Goal: Transaction & Acquisition: Purchase product/service

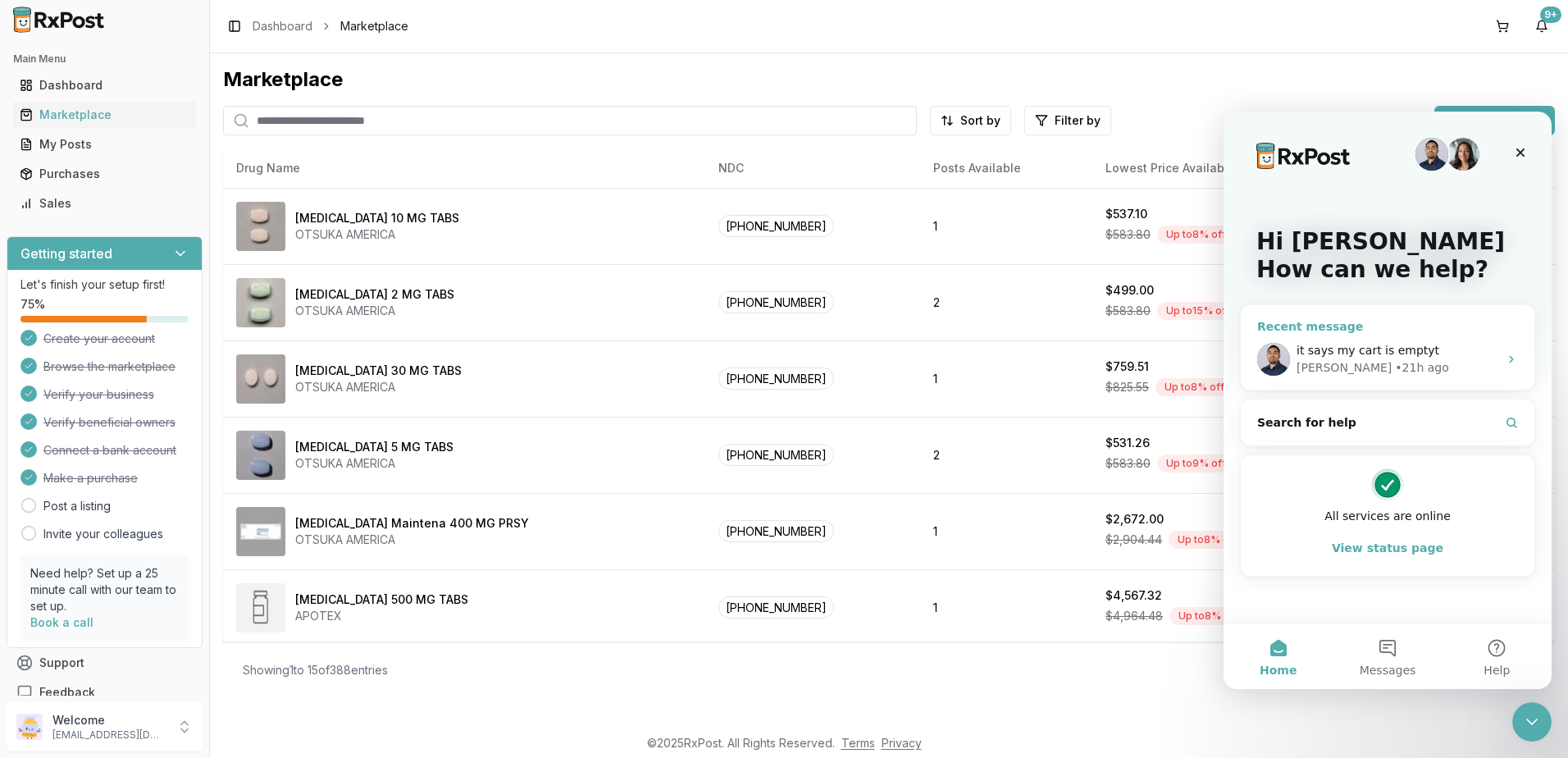
click at [1430, 340] on div "it says my cart is emptyt [PERSON_NAME] • 21h ago" at bounding box center [1388, 359] width 294 height 60
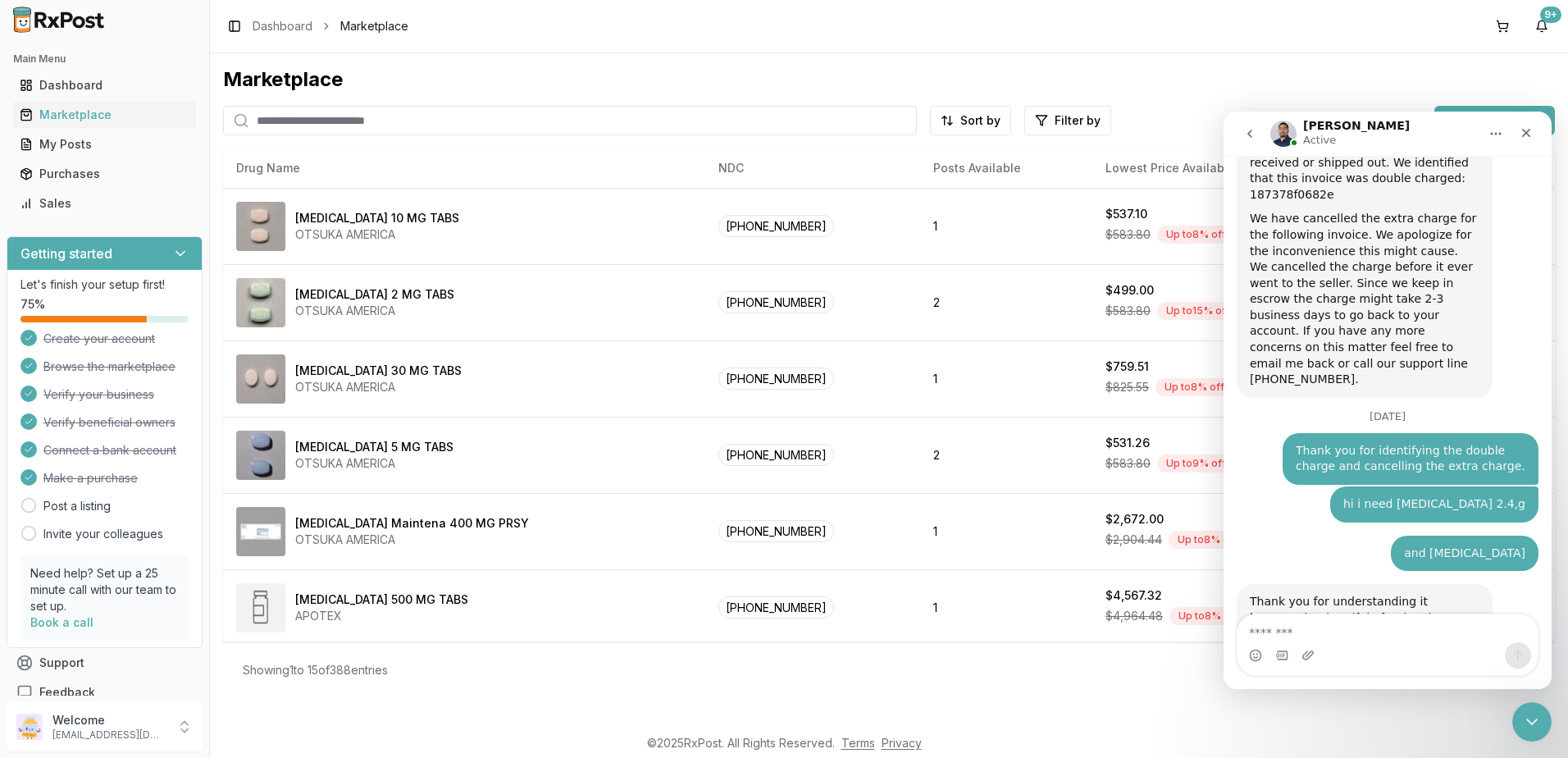
scroll to position [11288, 0]
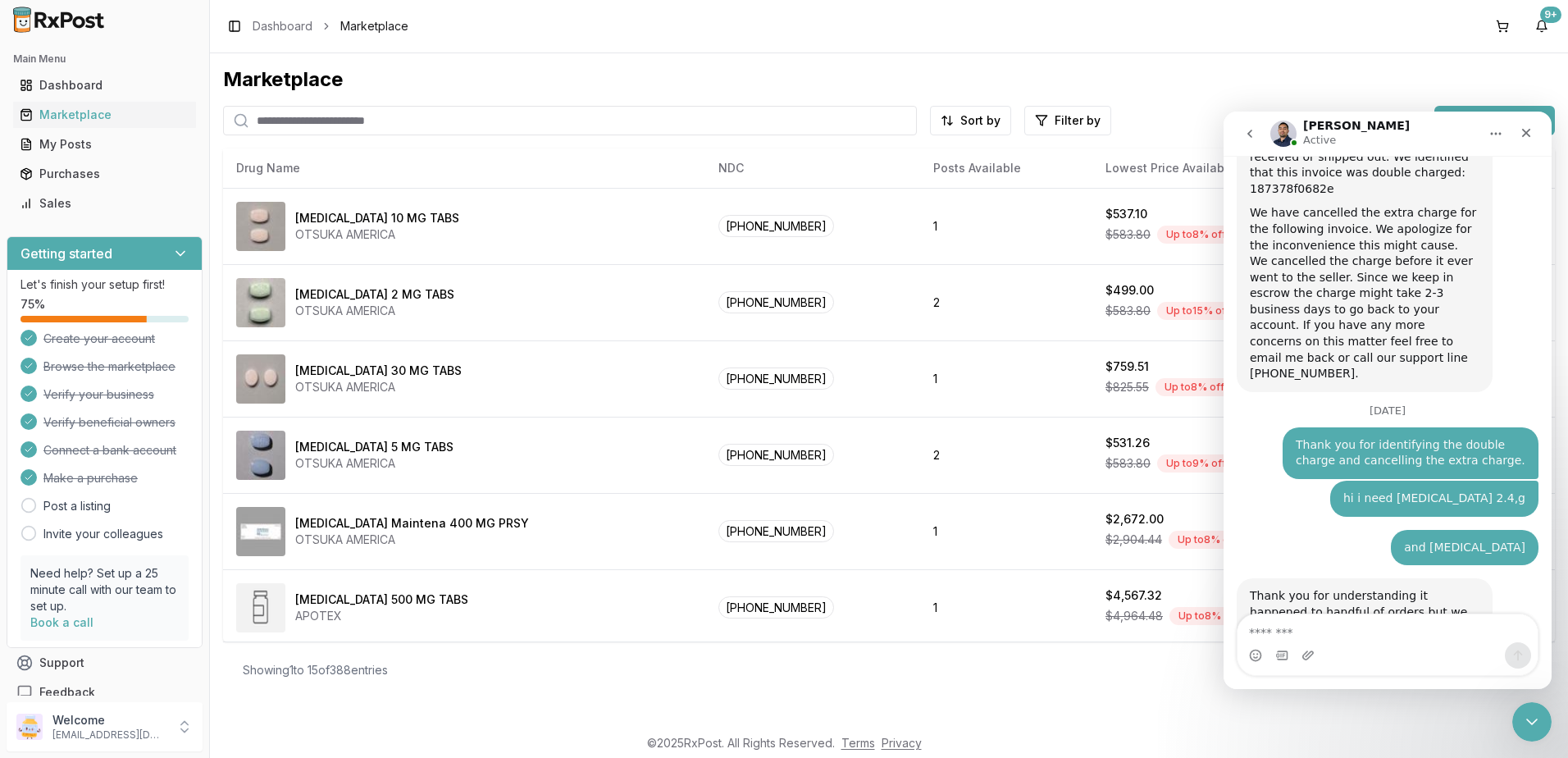
click at [1365, 629] on textarea "Message…" at bounding box center [1388, 628] width 300 height 28
type textarea "**********"
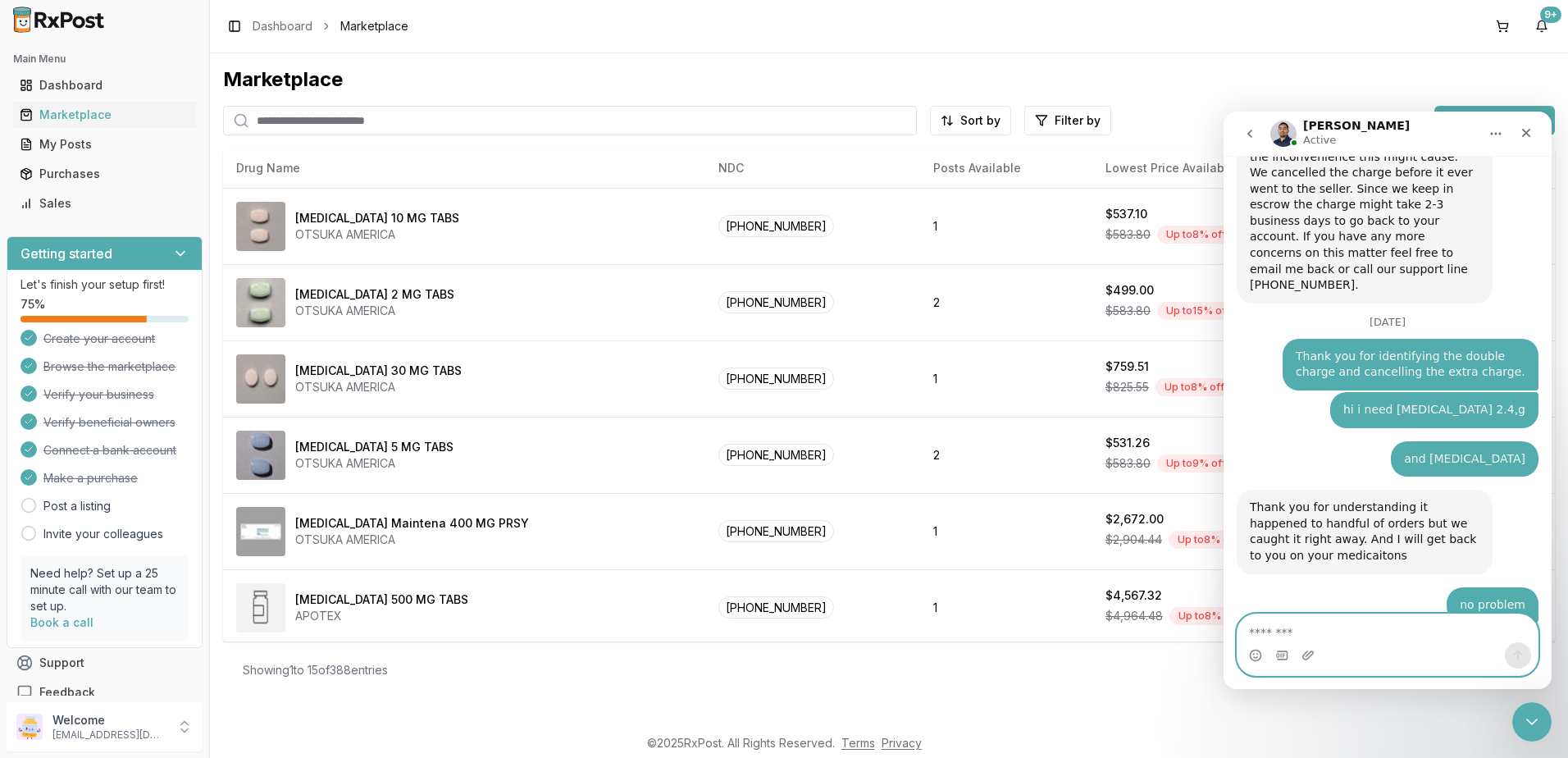
scroll to position [11408, 0]
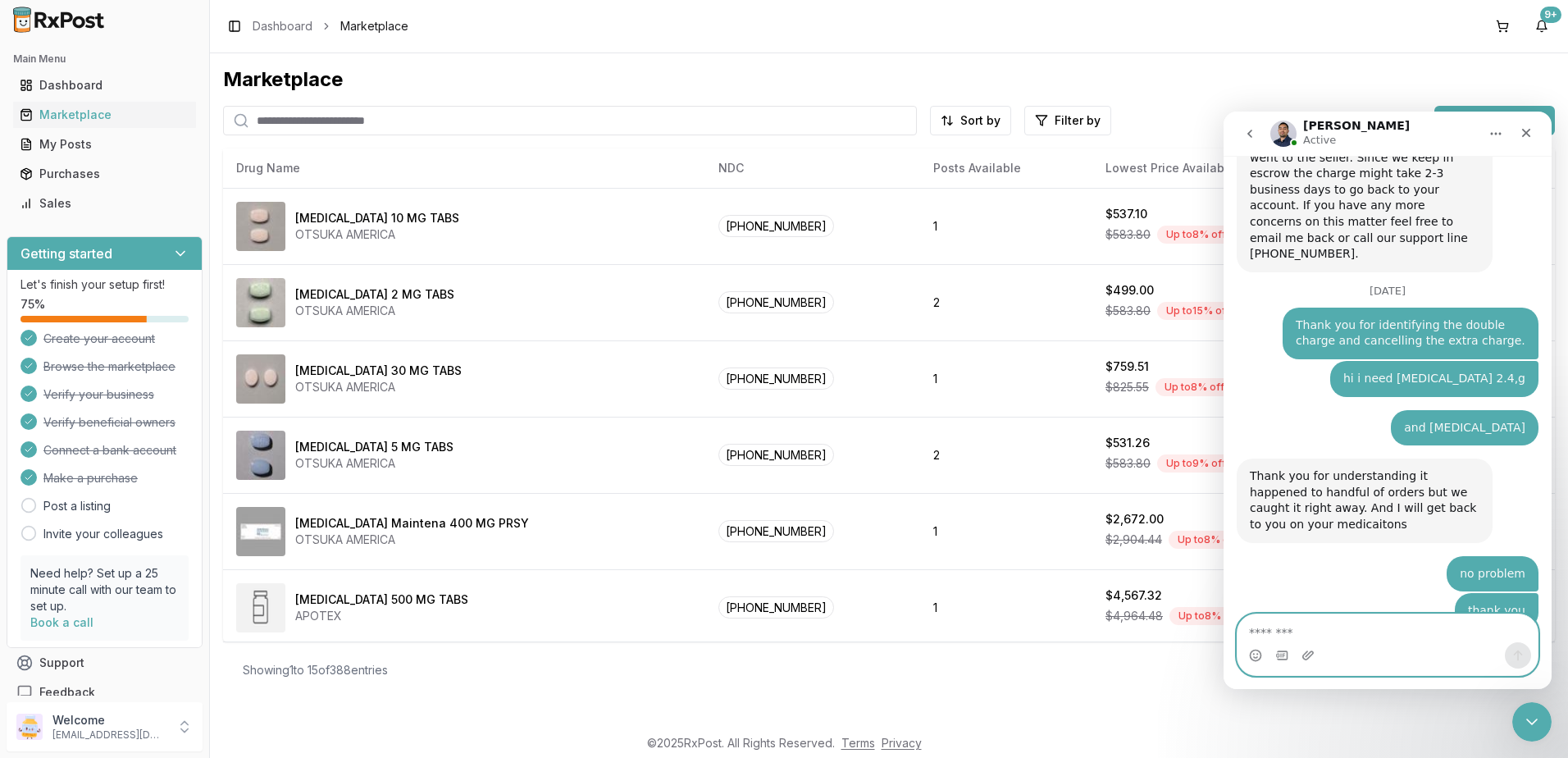
click at [1363, 629] on textarea "Message…" at bounding box center [1388, 628] width 300 height 28
click at [1500, 24] on button at bounding box center [1502, 26] width 26 height 26
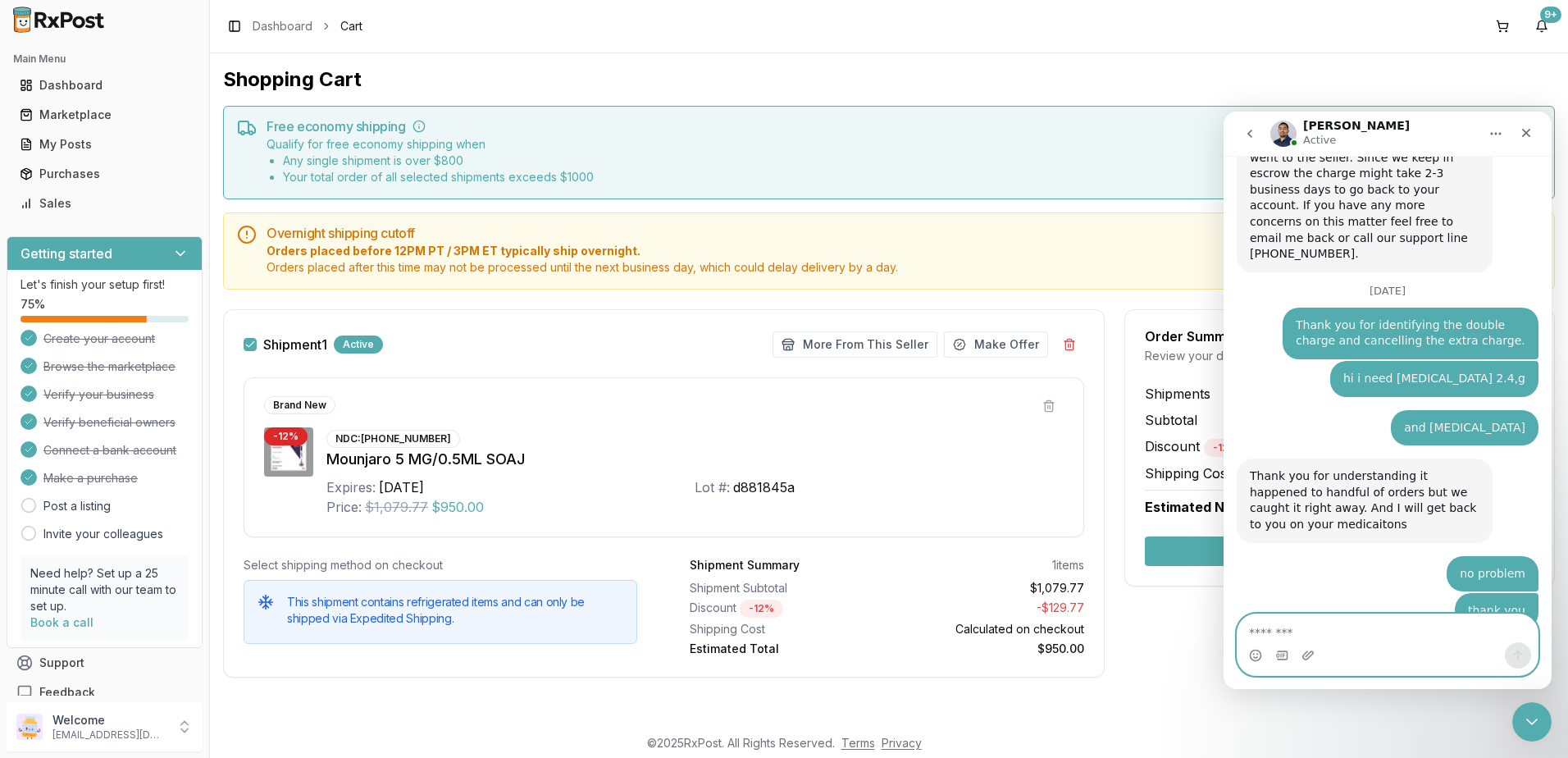
click at [1356, 627] on textarea "Message…" at bounding box center [1388, 628] width 300 height 28
type textarea "*"
type textarea "**********"
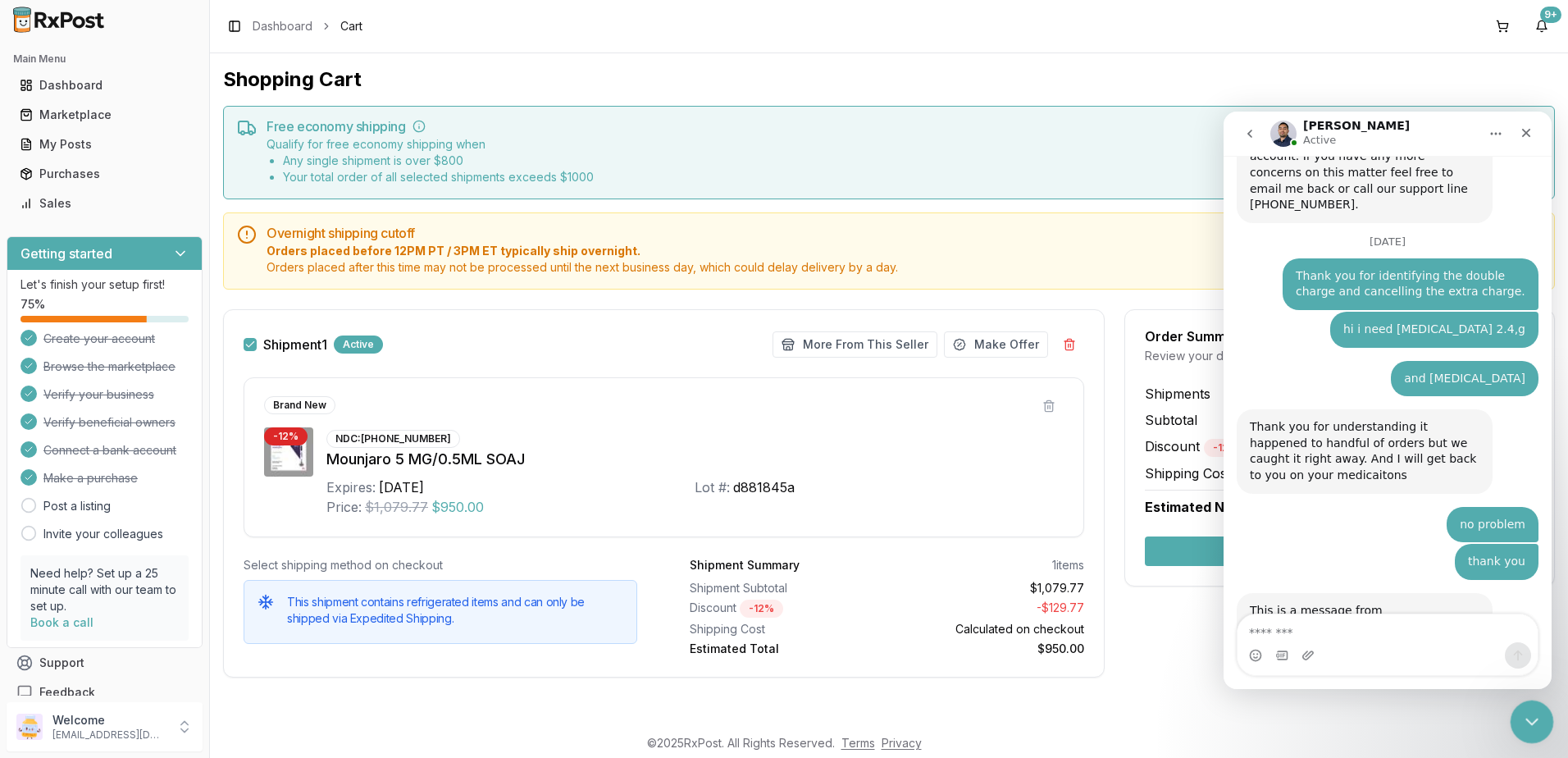
click at [1527, 713] on icon "Close Intercom Messenger" at bounding box center [1529, 719] width 20 height 20
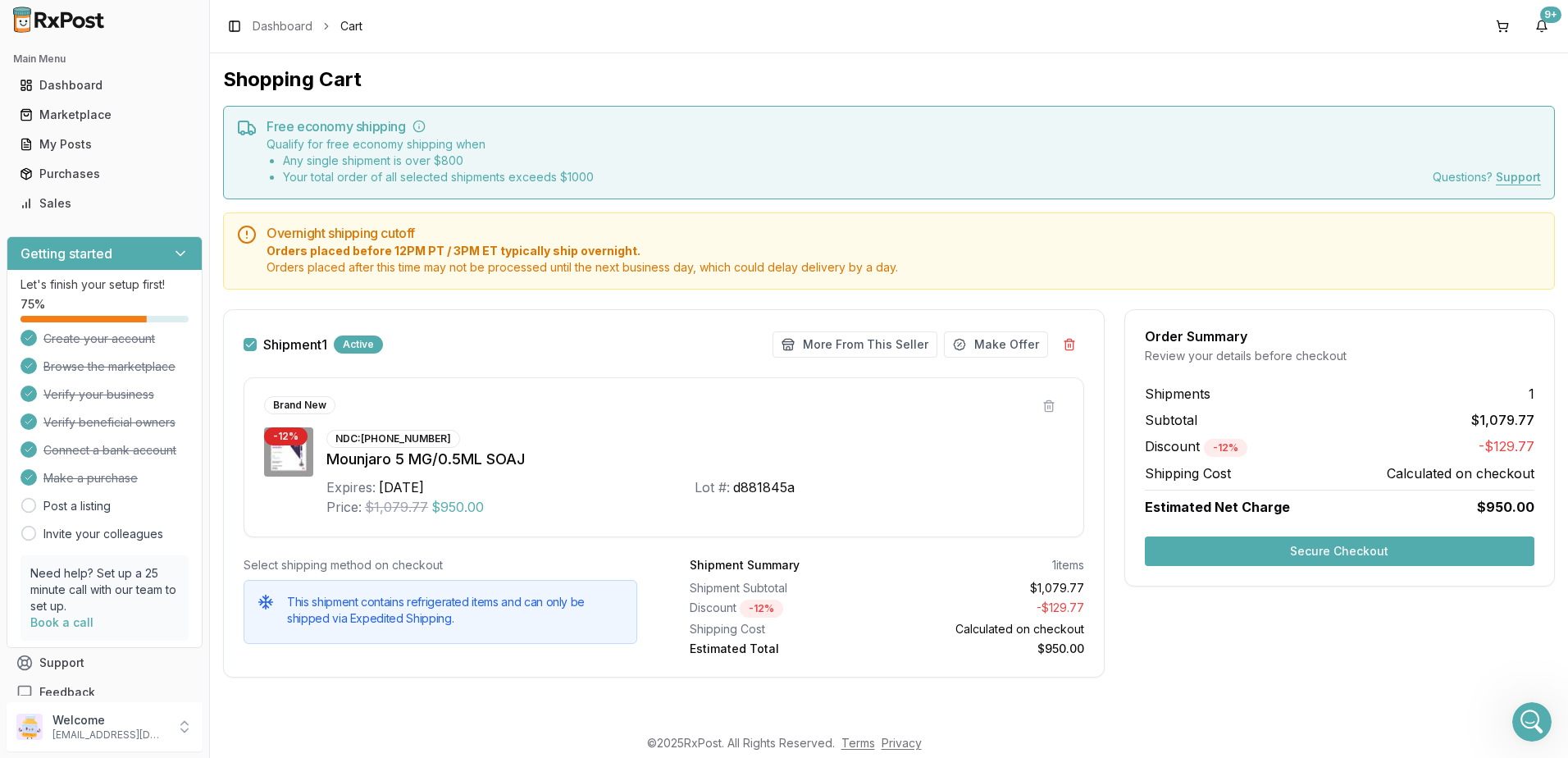
scroll to position [11520, 0]
click at [1528, 711] on icon "Open Intercom Messenger" at bounding box center [1529, 719] width 27 height 27
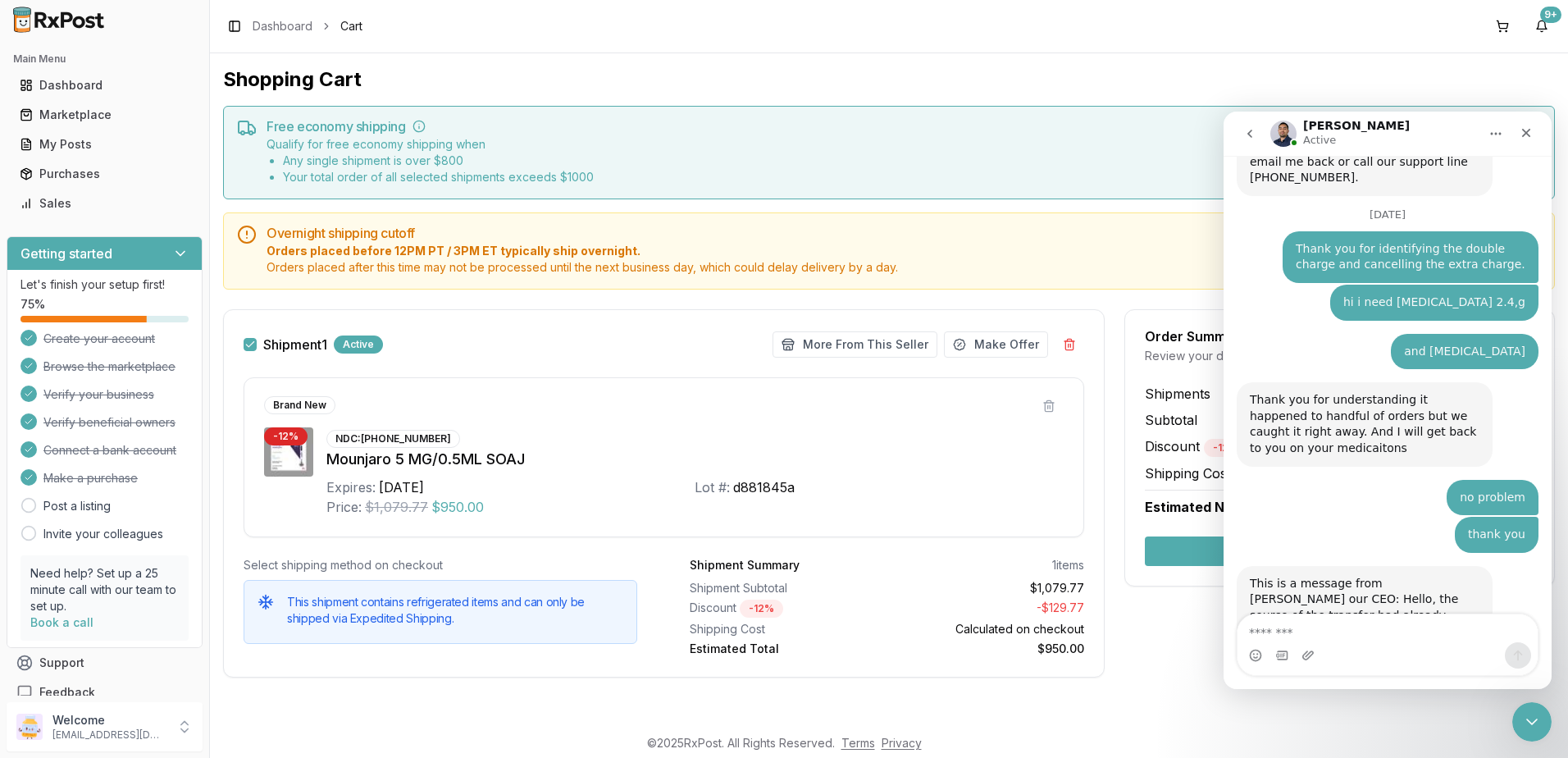
scroll to position [11543, 0]
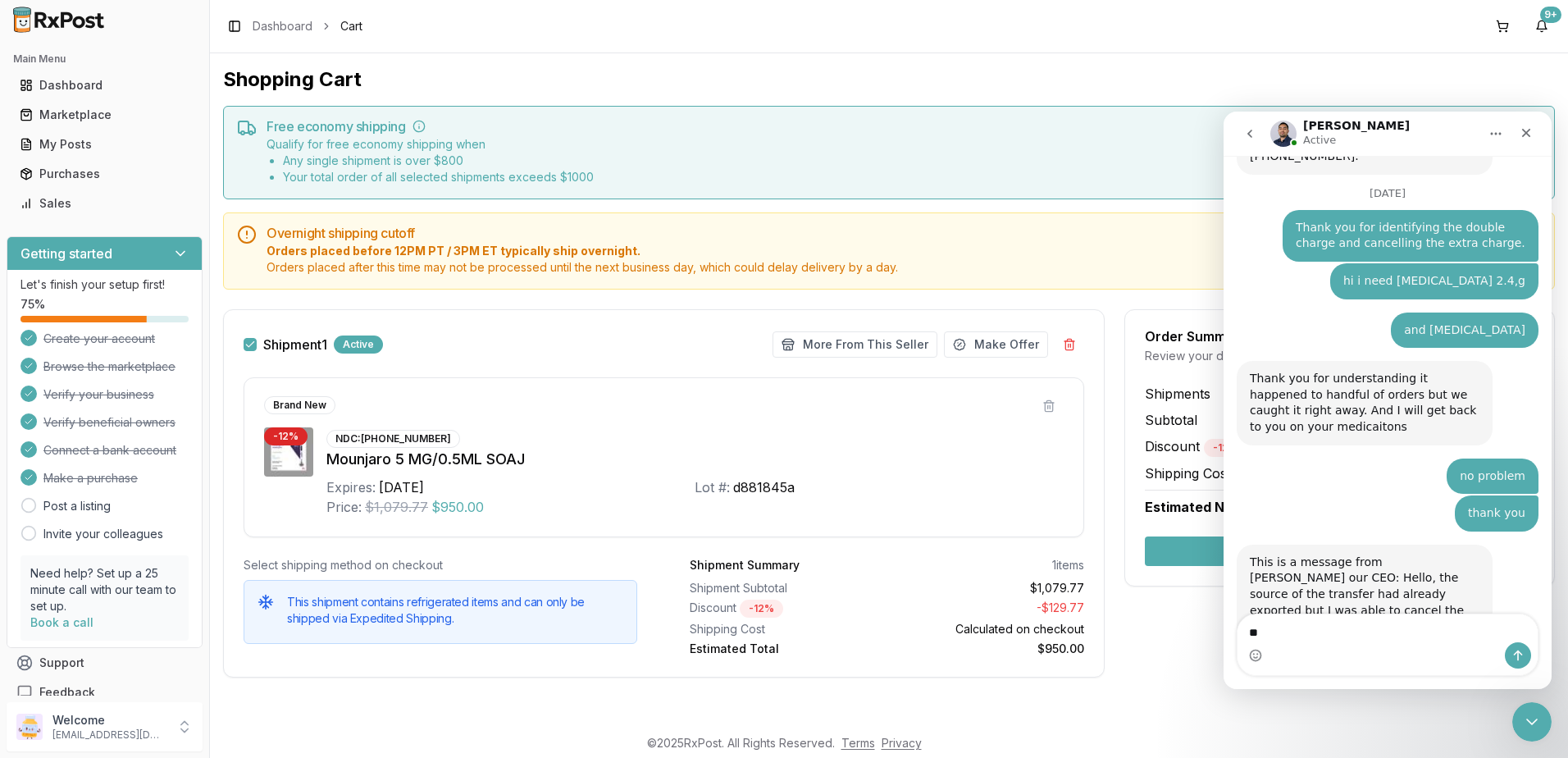
type textarea "*"
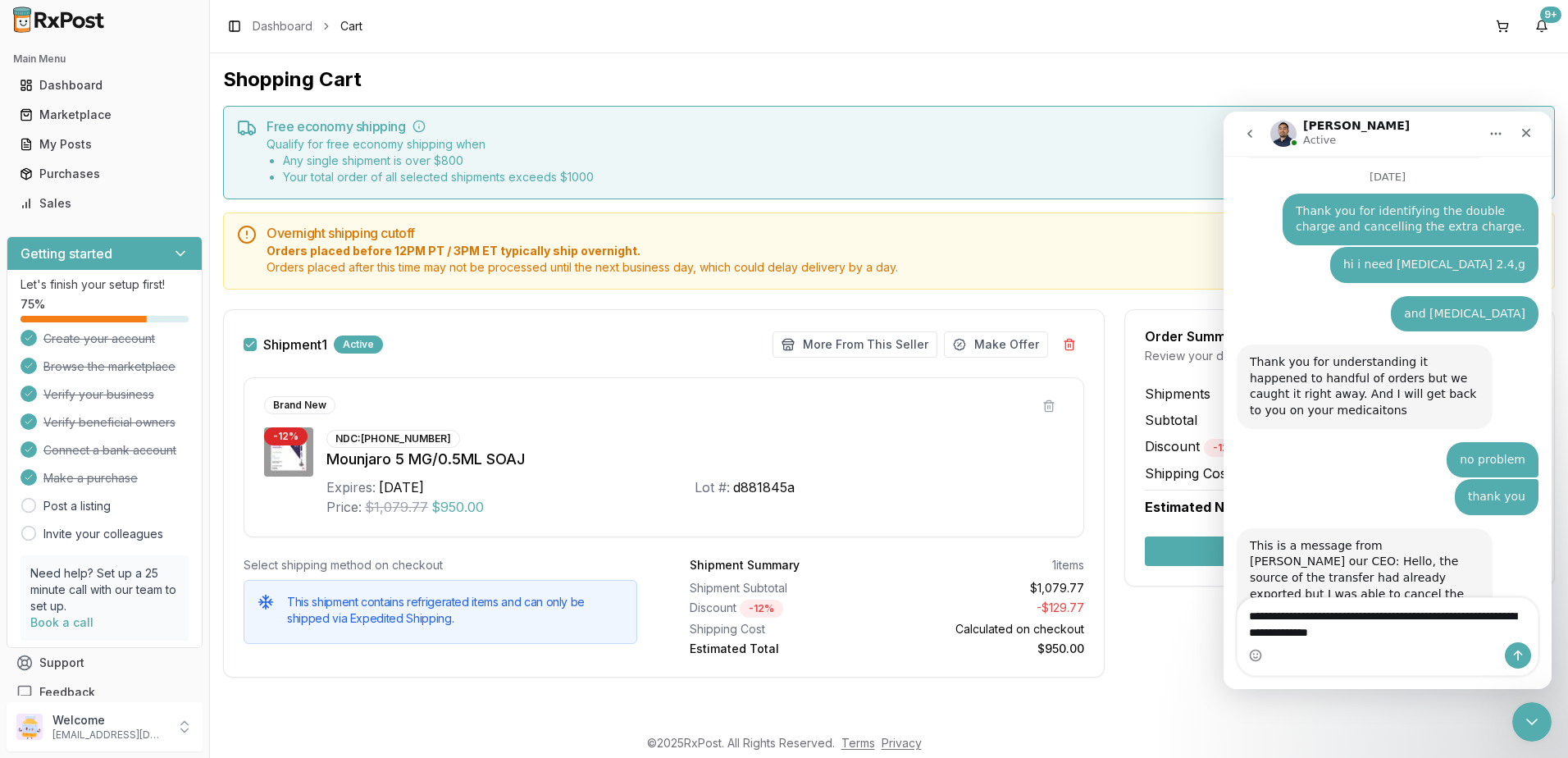
type textarea "**********"
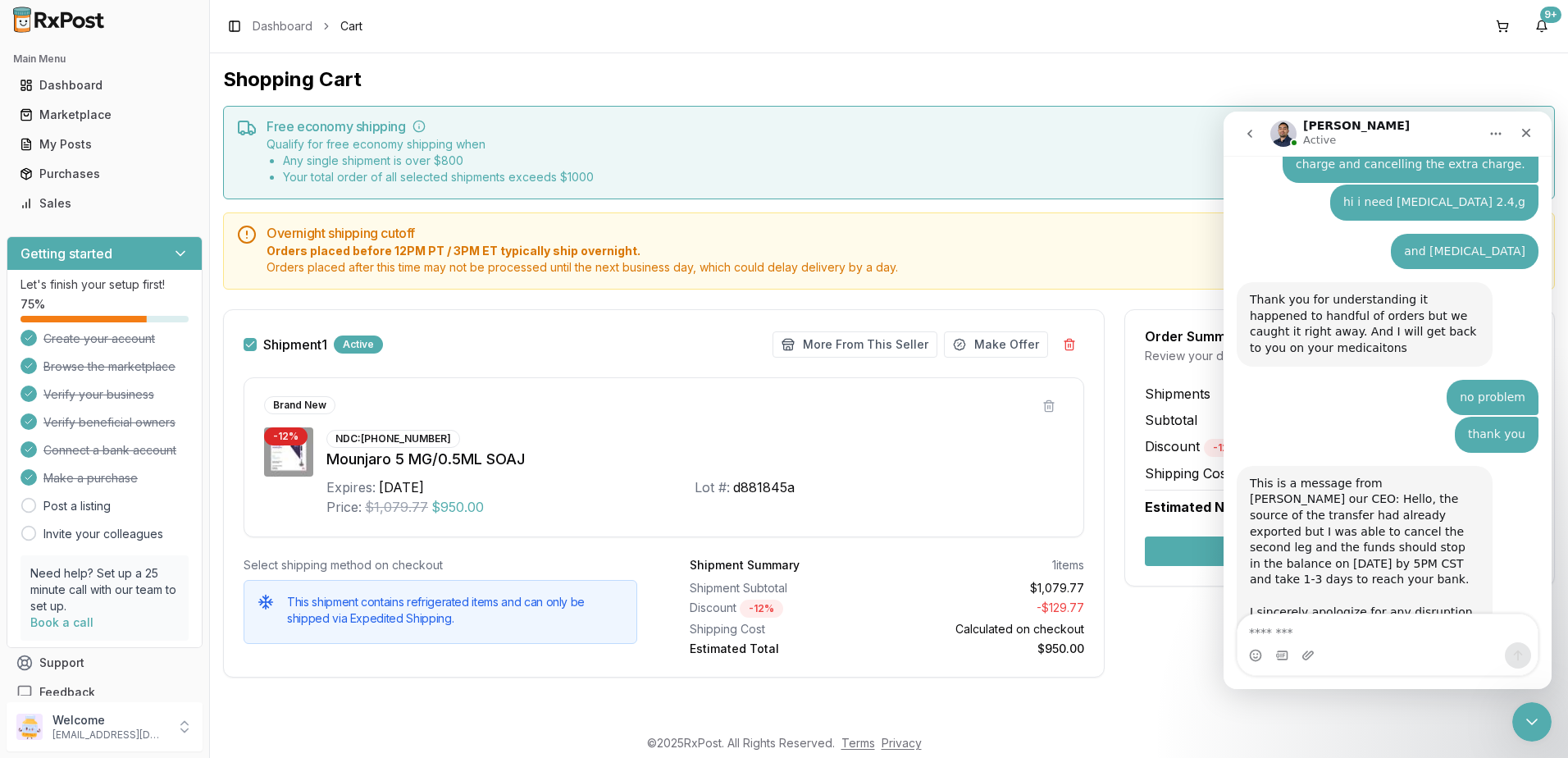
scroll to position [11706, 0]
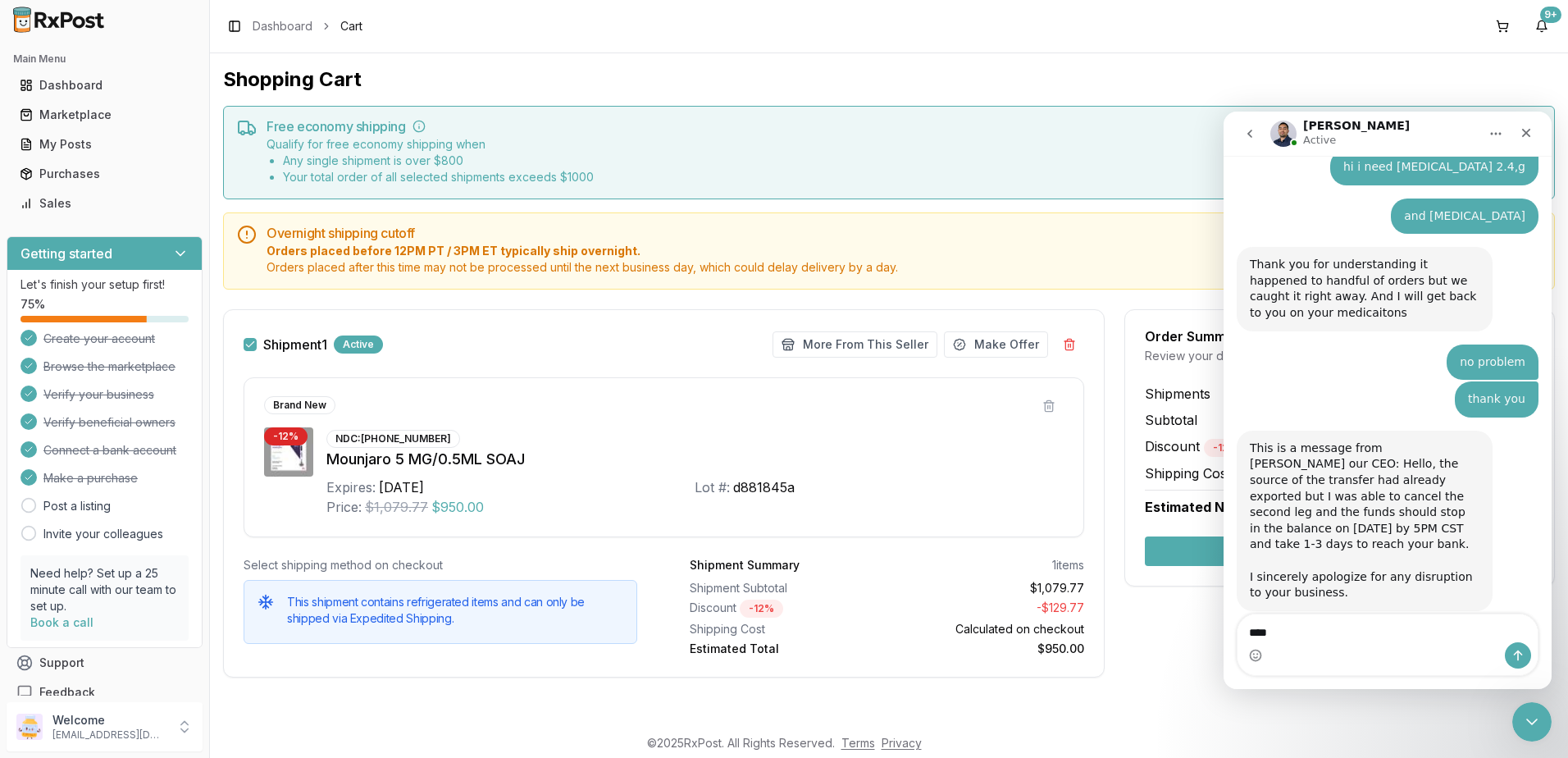
type textarea "****"
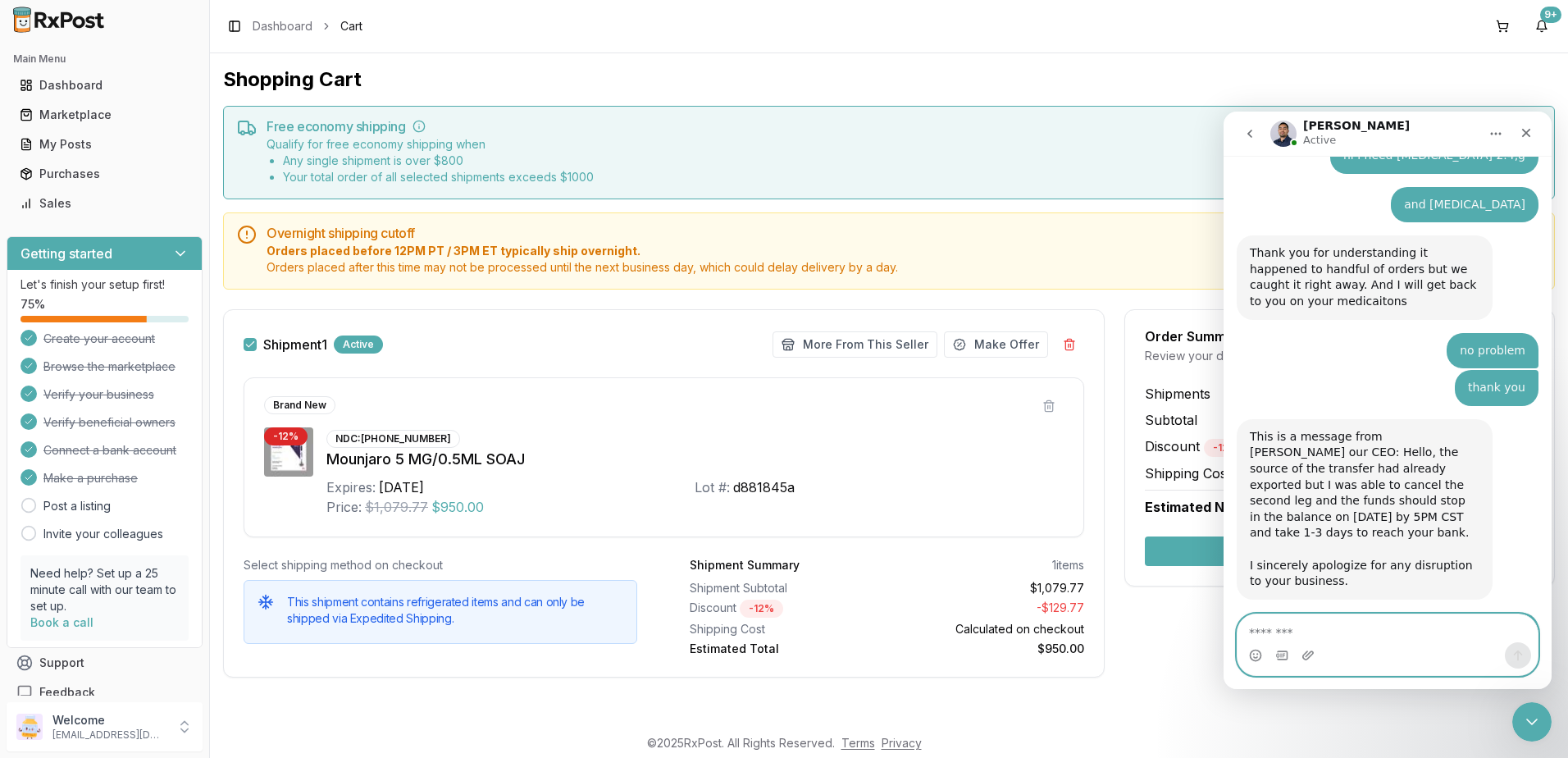
scroll to position [11793, 0]
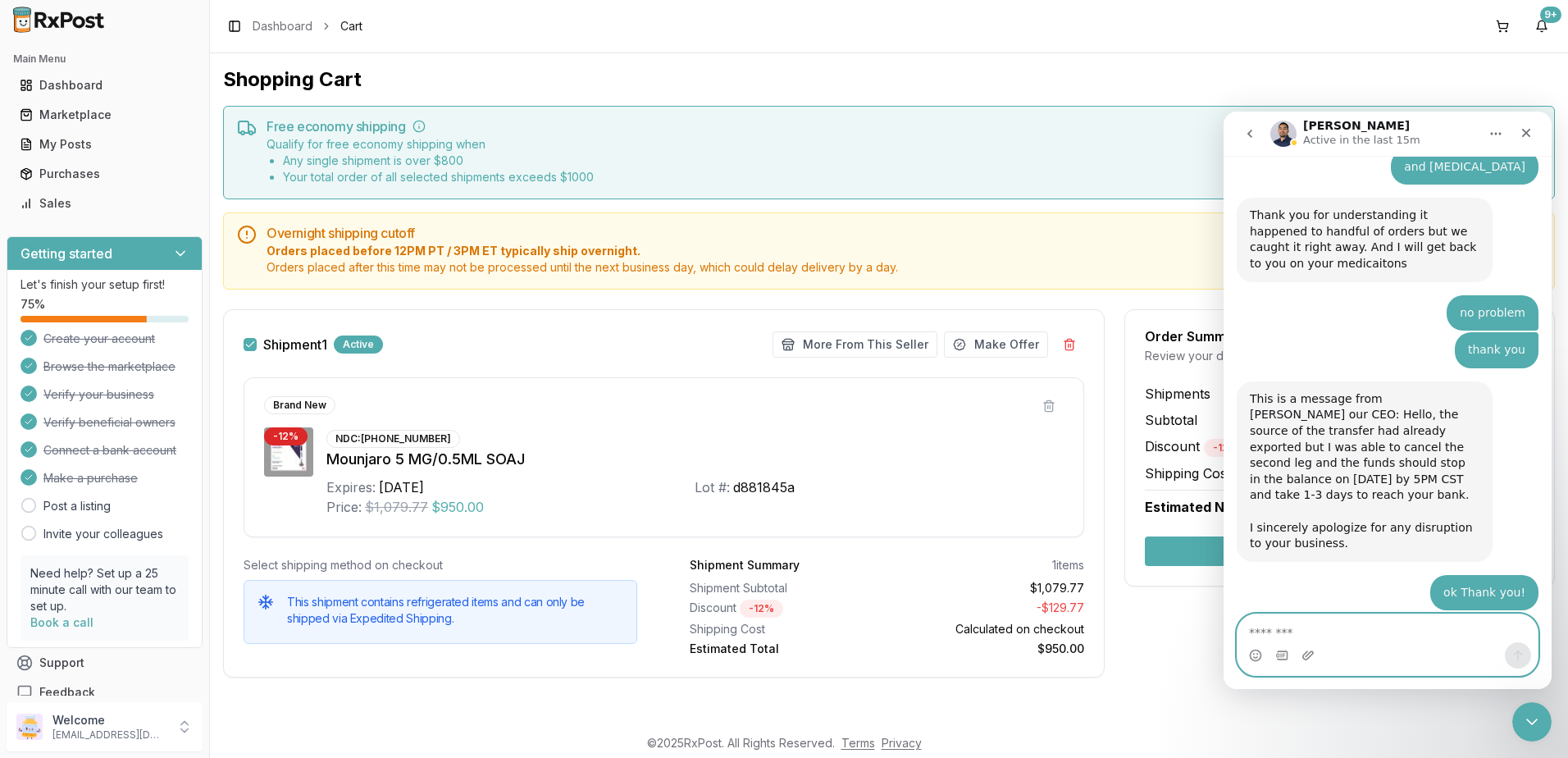
click at [1383, 633] on textarea "Message…" at bounding box center [1388, 628] width 300 height 28
type textarea "*"
type textarea "**********"
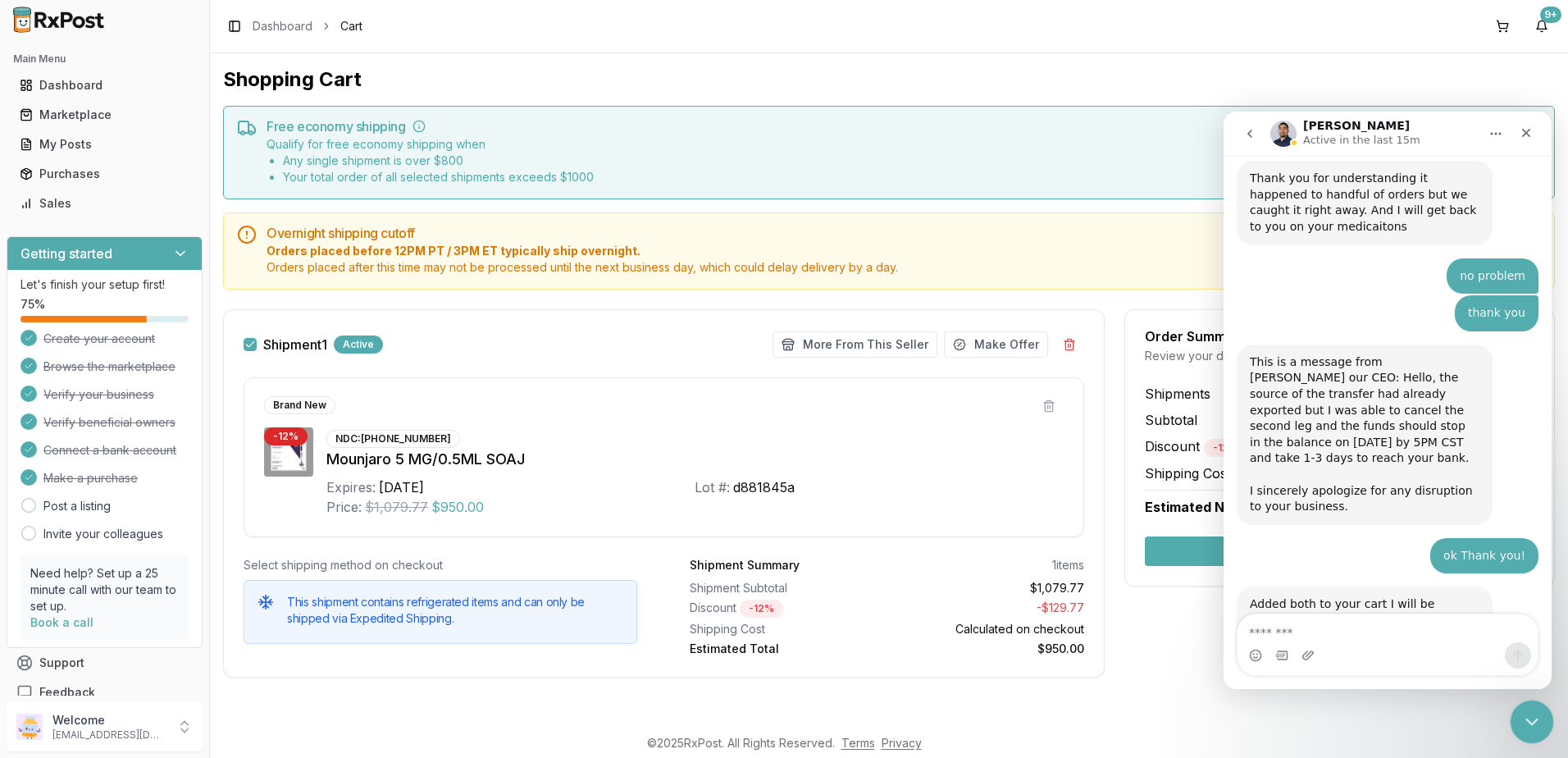
click at [1544, 718] on div "Close Intercom Messenger" at bounding box center [1530, 719] width 40 height 40
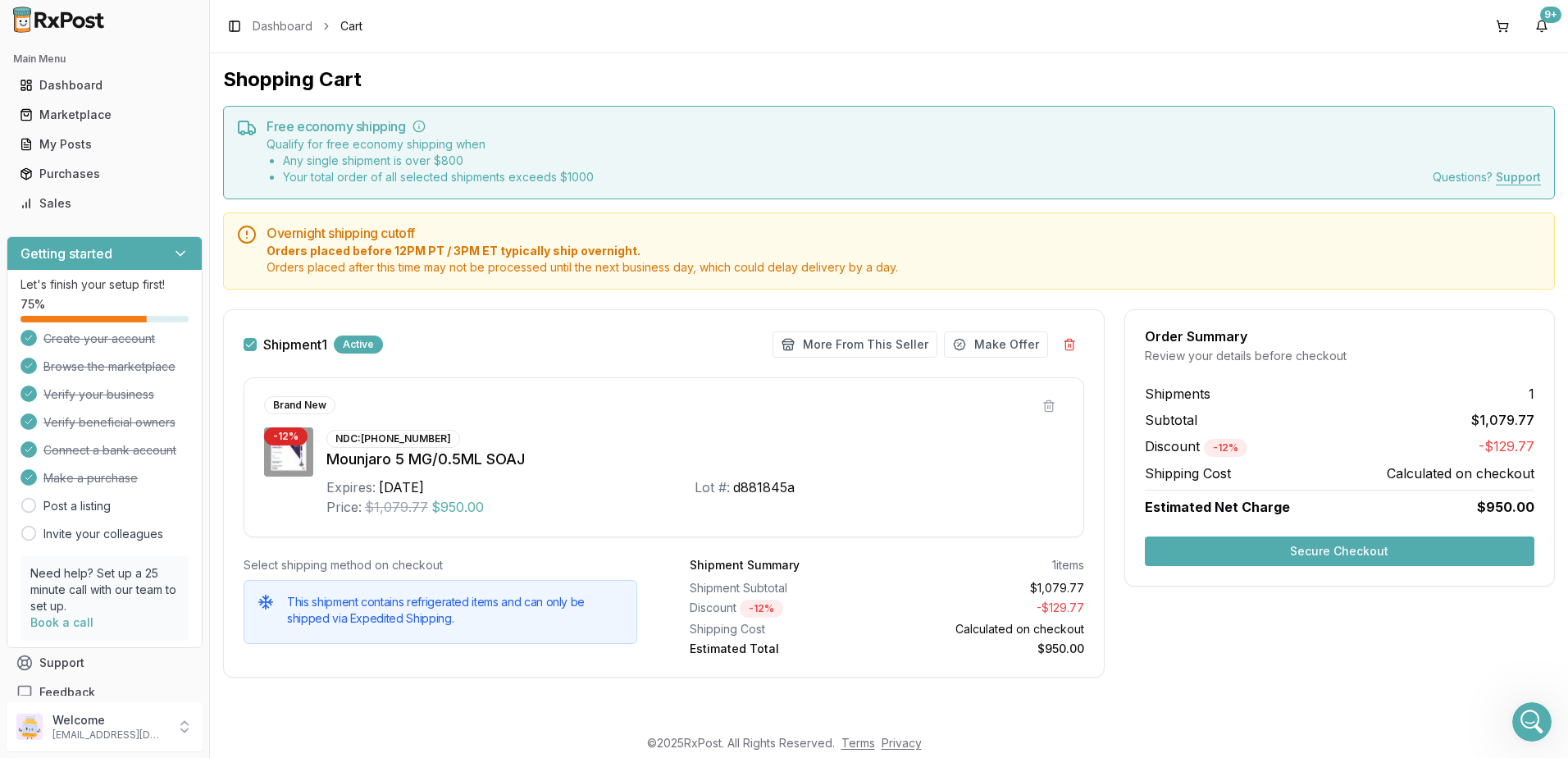
click at [1356, 554] on button "Secure Checkout" at bounding box center [1339, 551] width 389 height 29
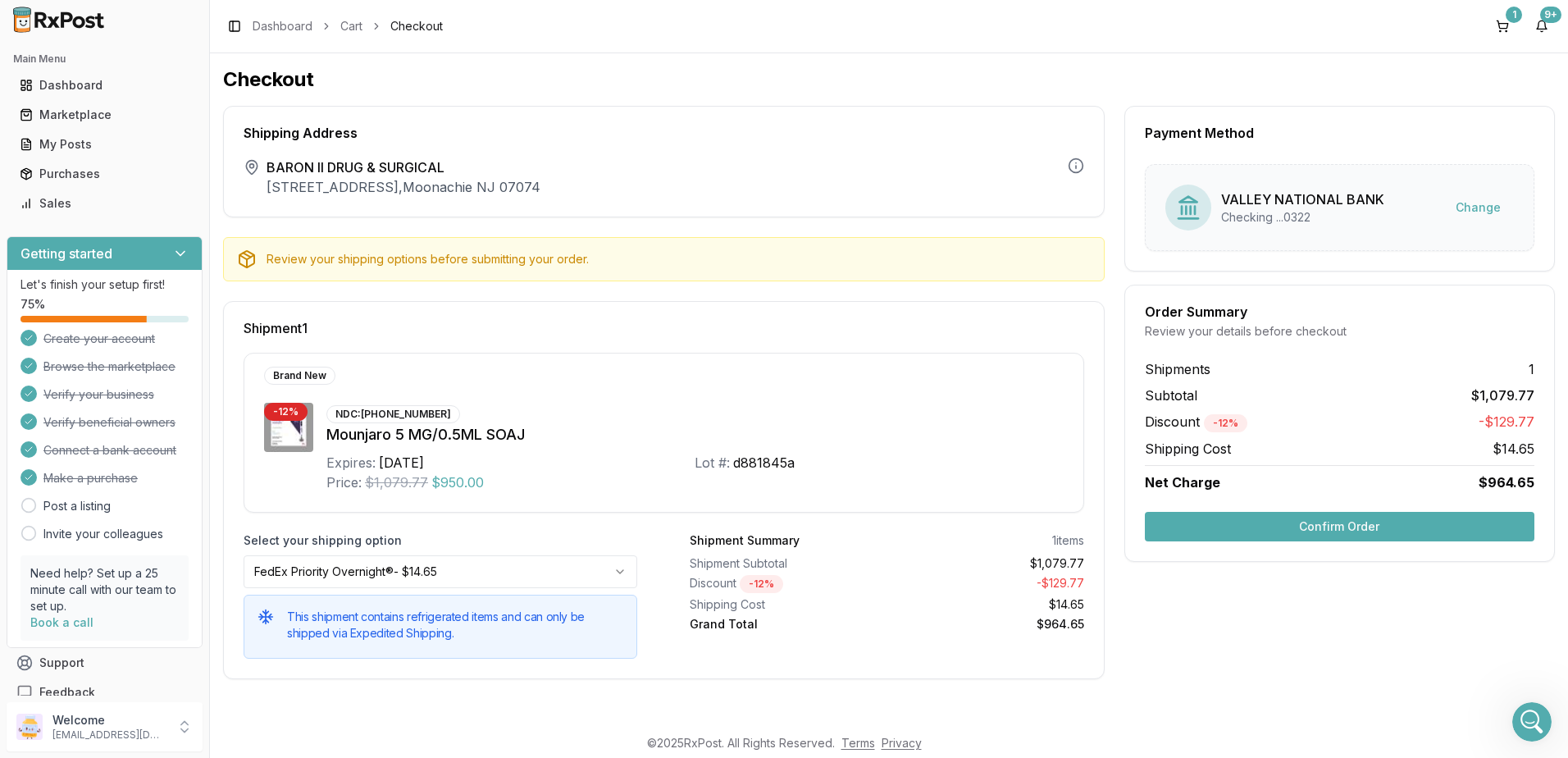
drag, startPoint x: 1315, startPoint y: 525, endPoint x: 1345, endPoint y: 521, distance: 30.3
click at [1330, 525] on button "Confirm Order" at bounding box center [1339, 527] width 389 height 29
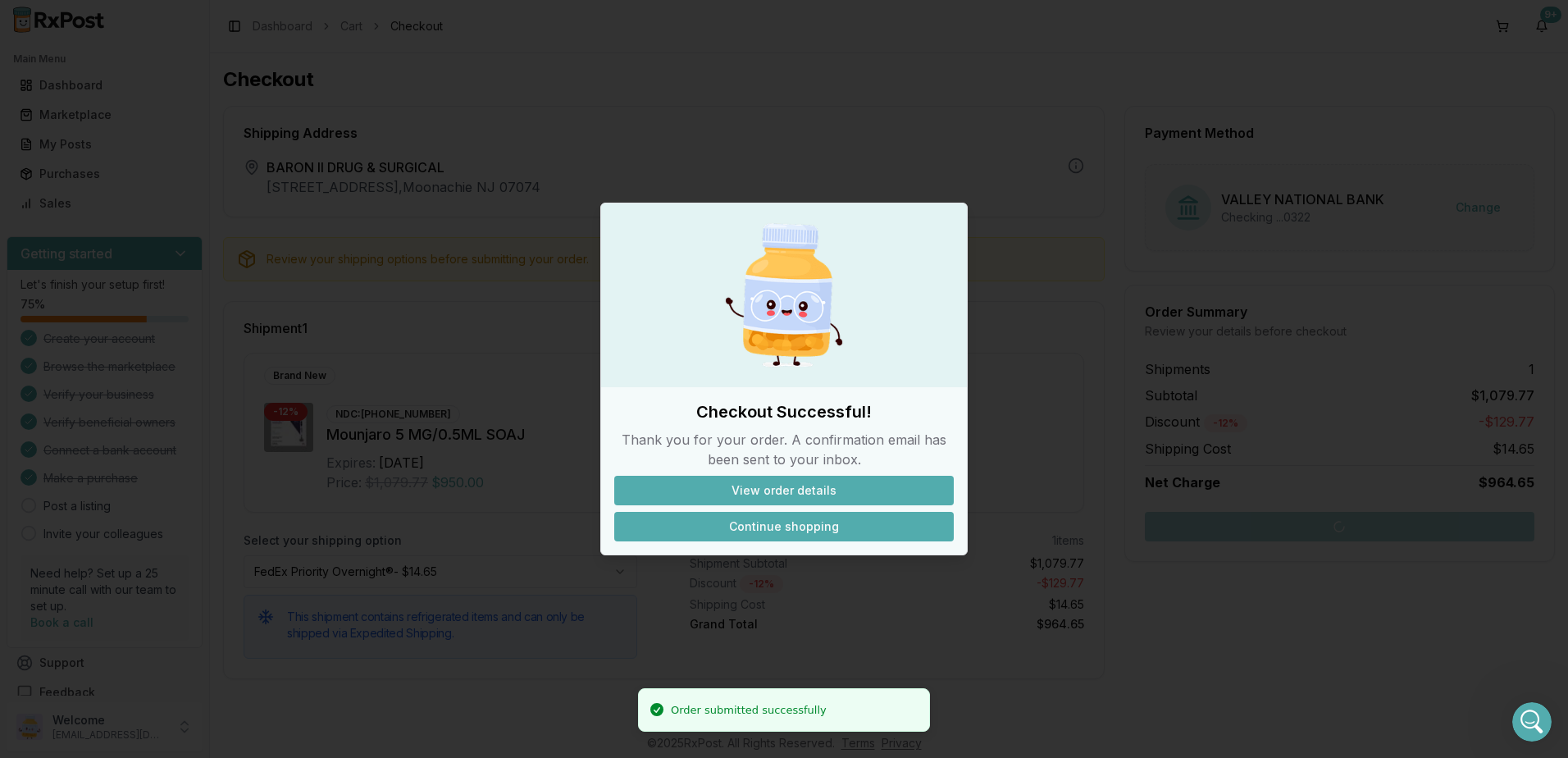
click at [802, 528] on button "Continue shopping" at bounding box center [783, 527] width 339 height 29
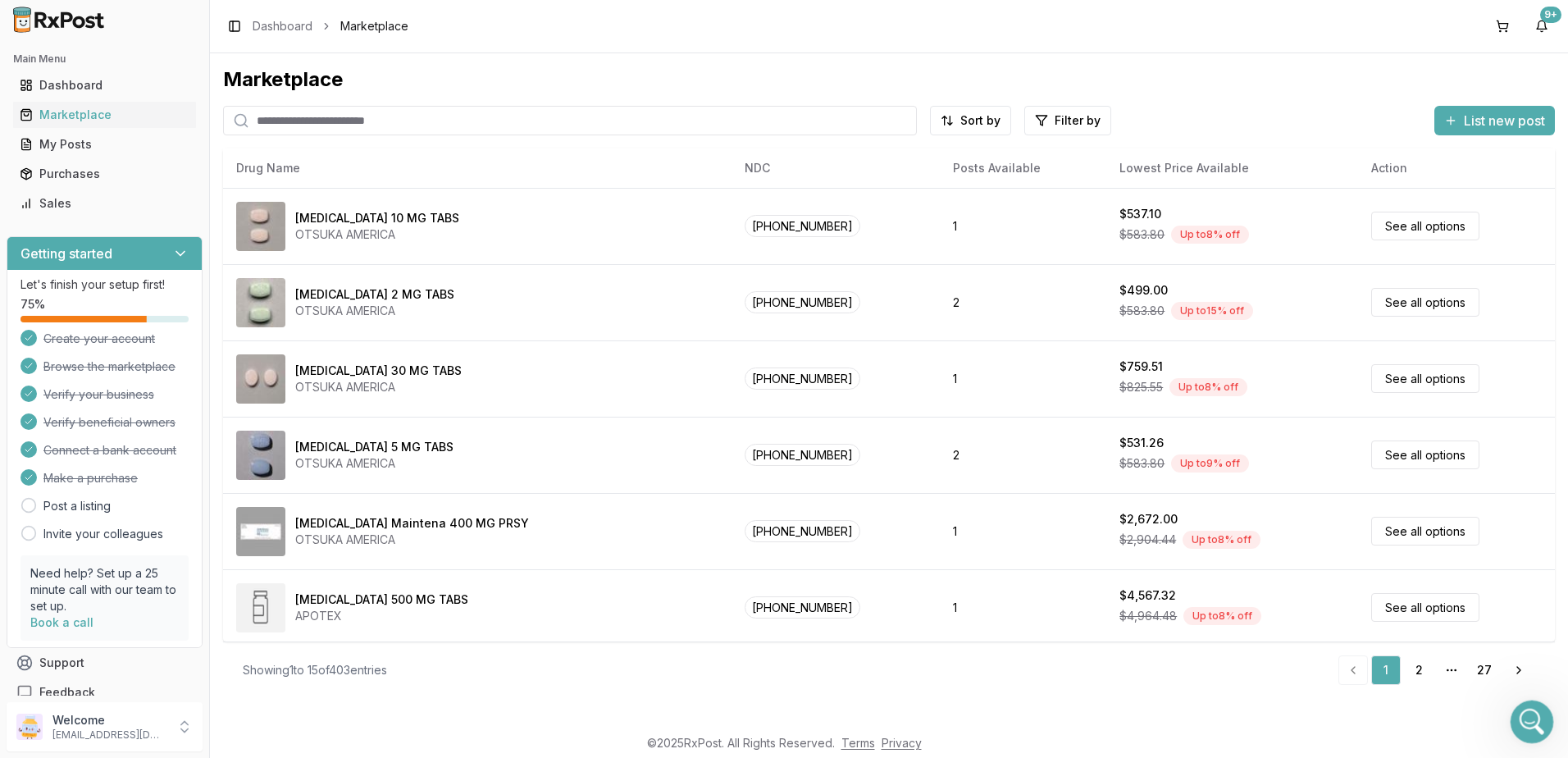
click at [1527, 713] on icon "Open Intercom Messenger" at bounding box center [1529, 719] width 27 height 27
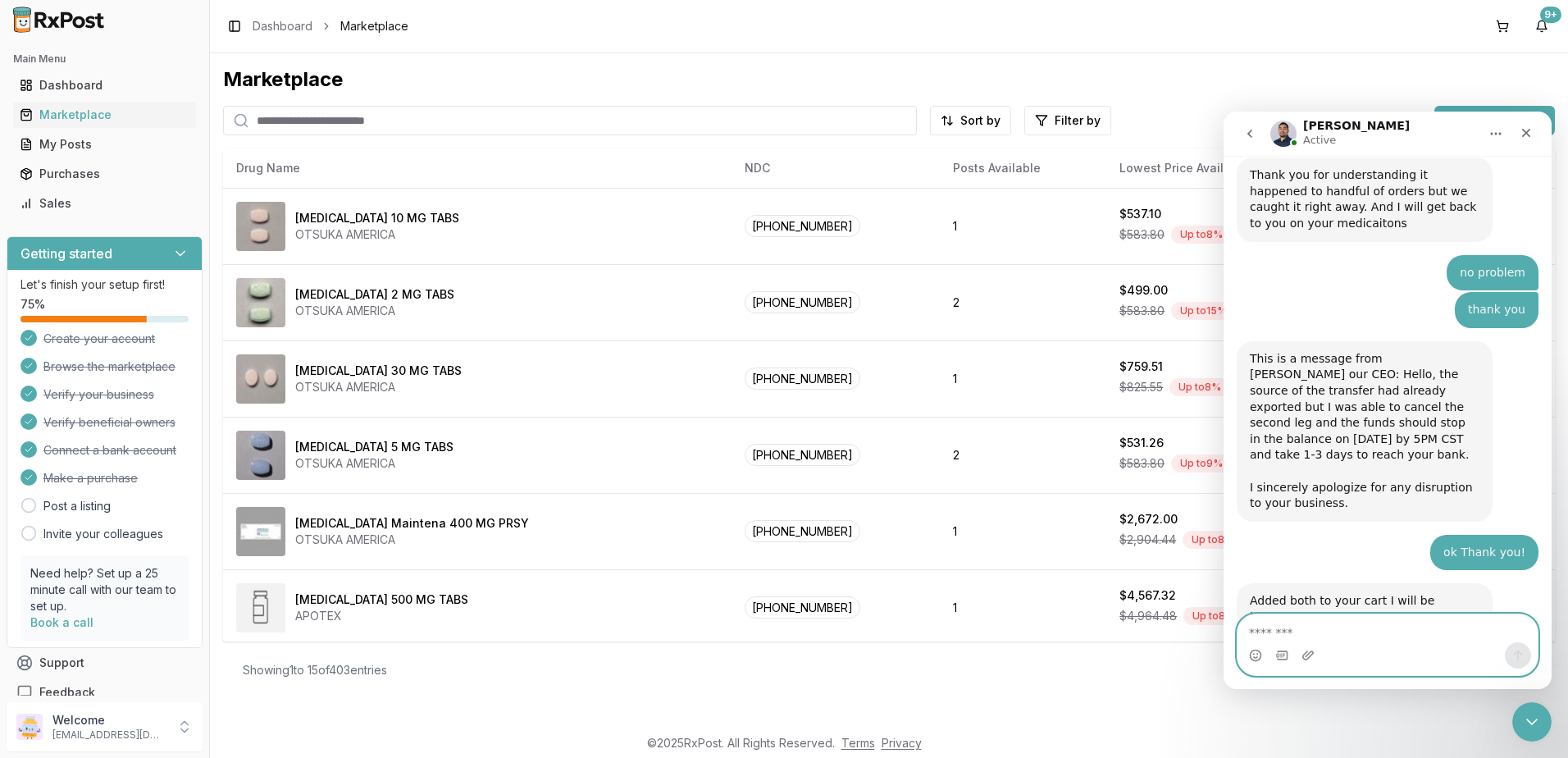
scroll to position [11916, 0]
